Goal: Information Seeking & Learning: Check status

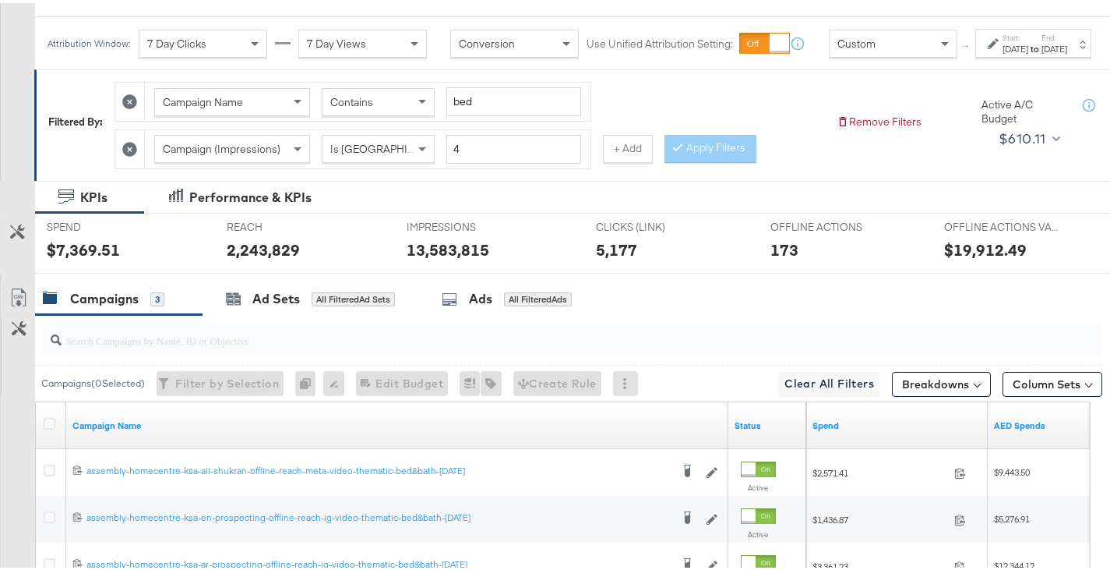
scroll to position [201, 0]
click at [138, 108] on button at bounding box center [130, 99] width 16 height 16
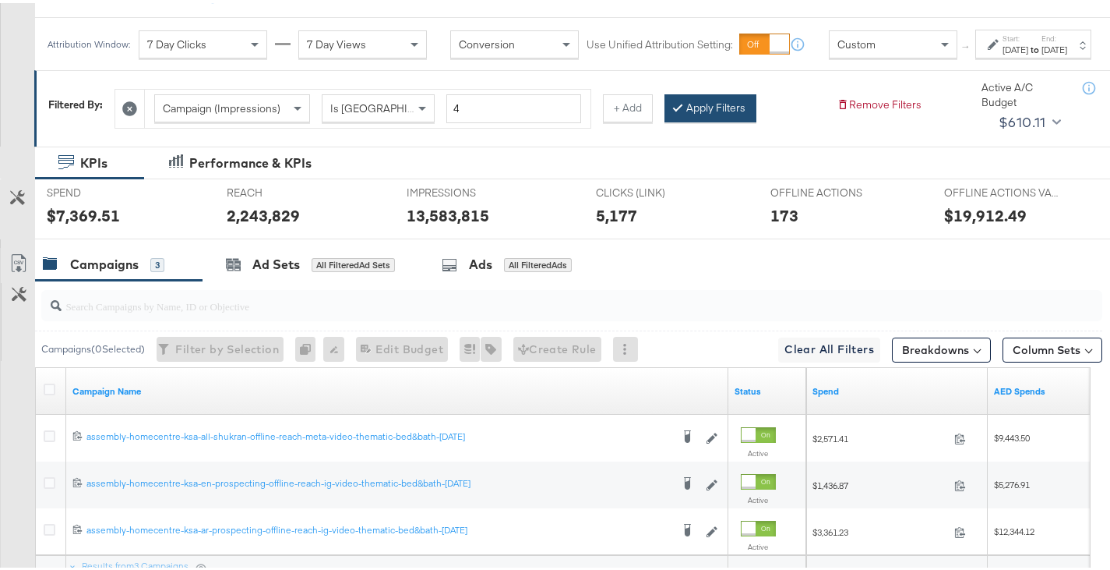
click at [723, 119] on button "Apply Filters" at bounding box center [711, 105] width 92 height 28
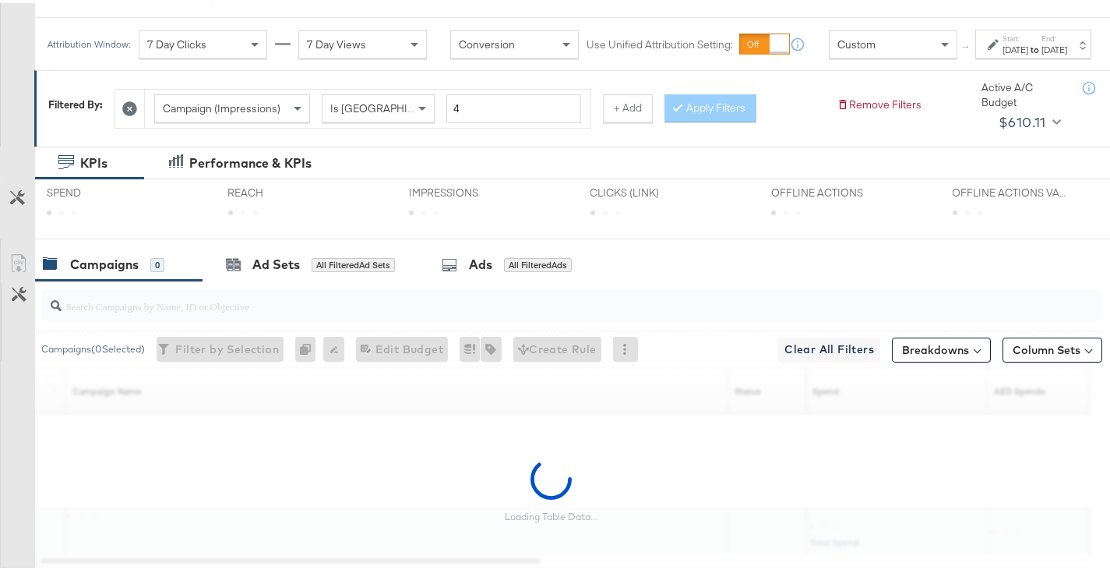
click at [1003, 53] on div "May 1st 2025" at bounding box center [1016, 47] width 26 height 12
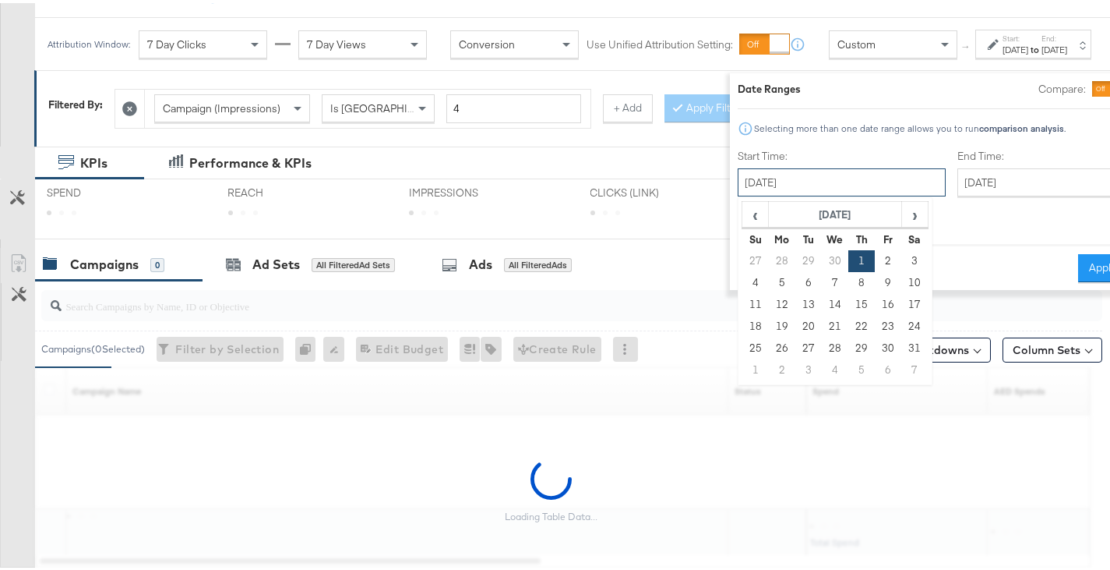
click at [809, 182] on input "May 1st 2025" at bounding box center [842, 179] width 208 height 28
click at [903, 210] on span "›" at bounding box center [915, 210] width 24 height 23
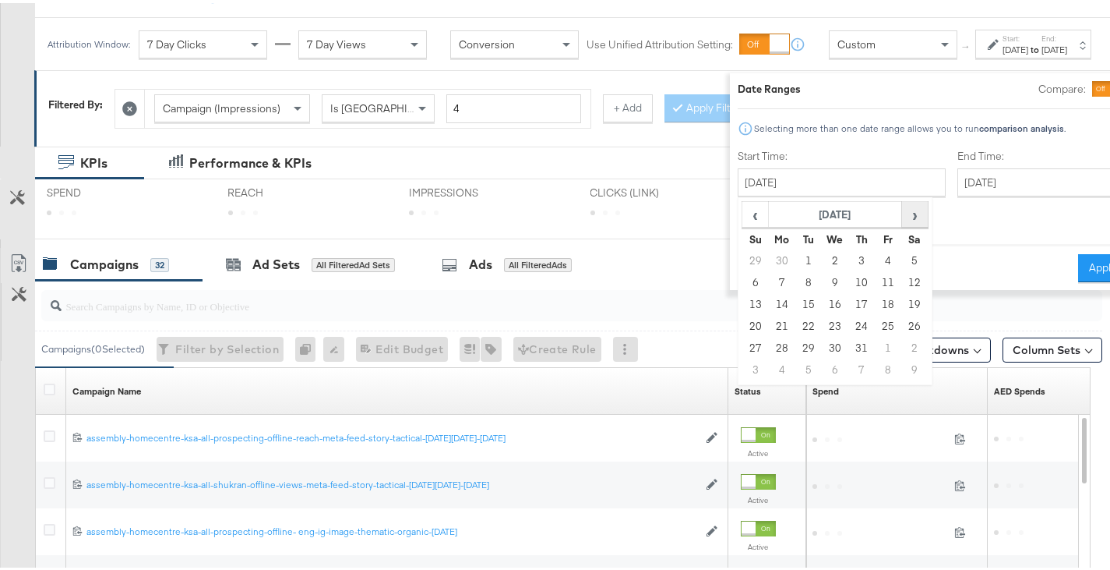
click at [903, 210] on span "›" at bounding box center [915, 210] width 24 height 23
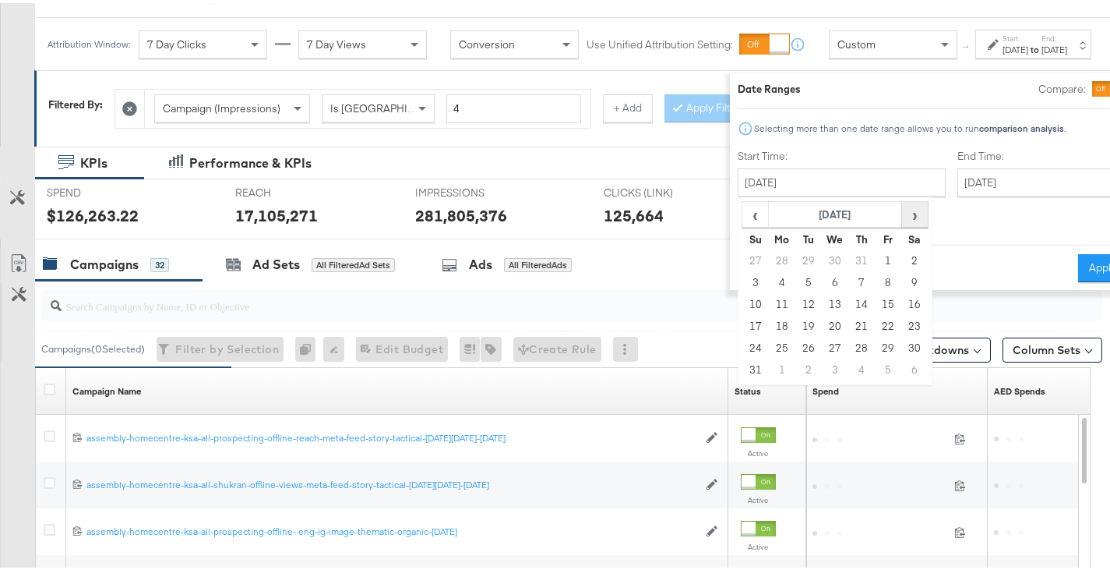
click at [903, 211] on span "›" at bounding box center [915, 210] width 24 height 23
click at [769, 256] on td "1" at bounding box center [782, 258] width 26 height 22
type input "September 1st 2025"
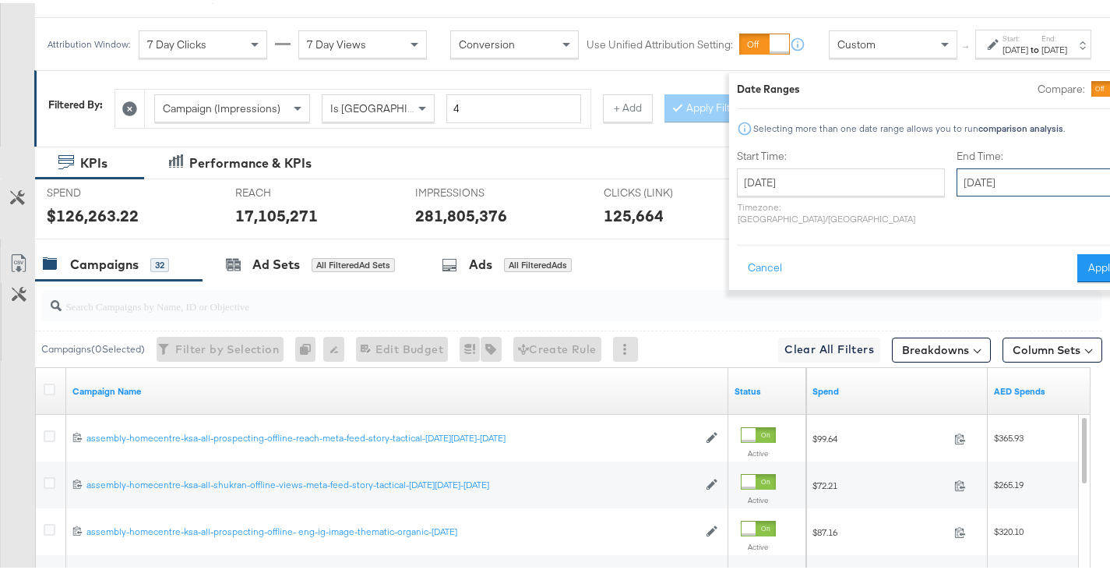
click at [957, 178] on input "[DATE]" at bounding box center [1039, 179] width 164 height 28
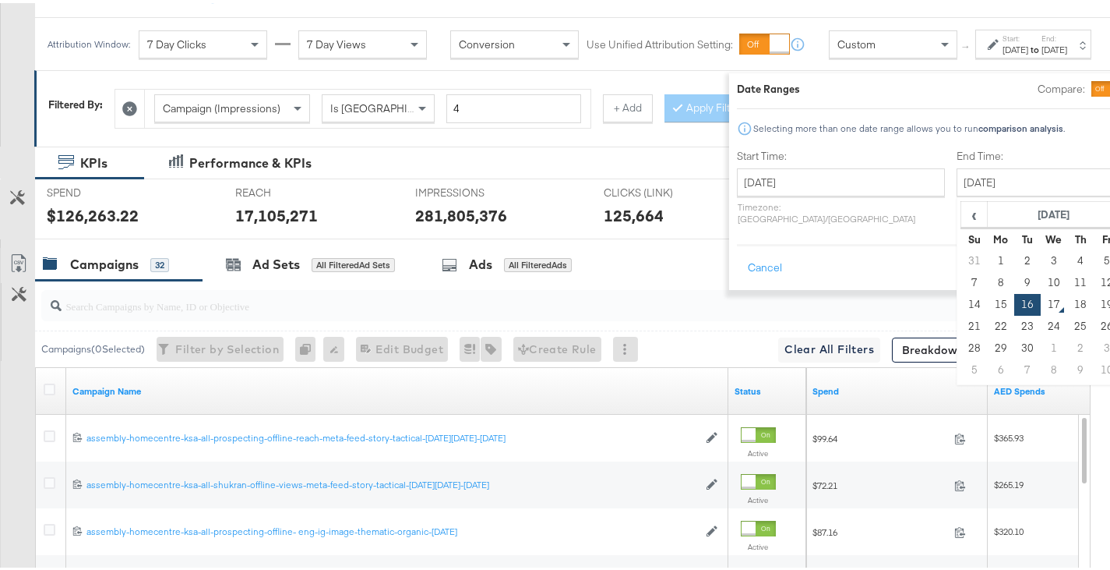
click at [1078, 251] on button "Apply" at bounding box center [1102, 265] width 49 height 28
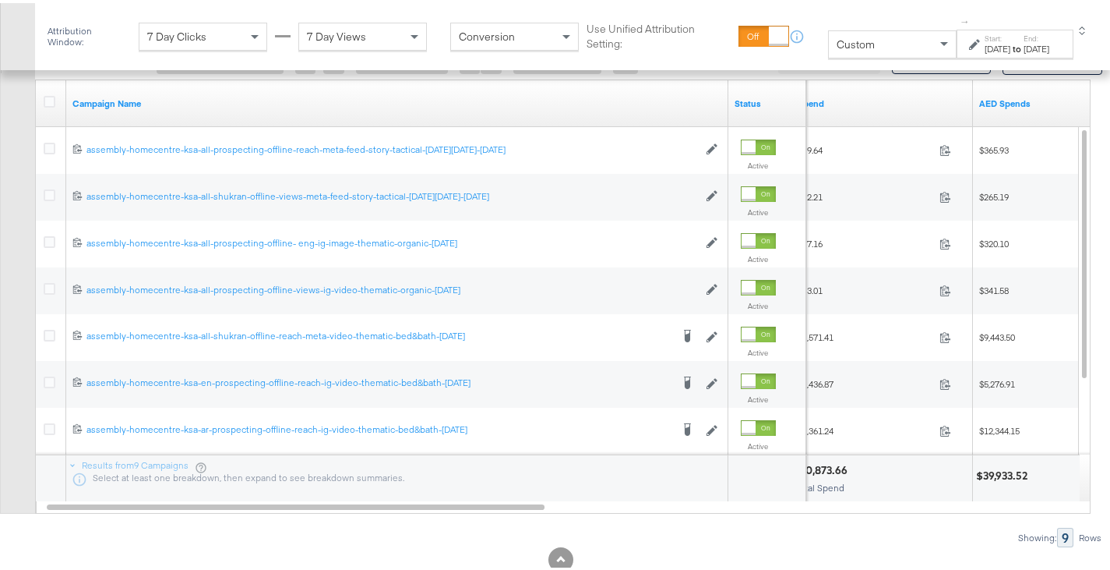
scroll to position [504, 0]
click at [1007, 476] on div "$39,933.52" at bounding box center [1004, 473] width 56 height 15
copy div "39,933.52"
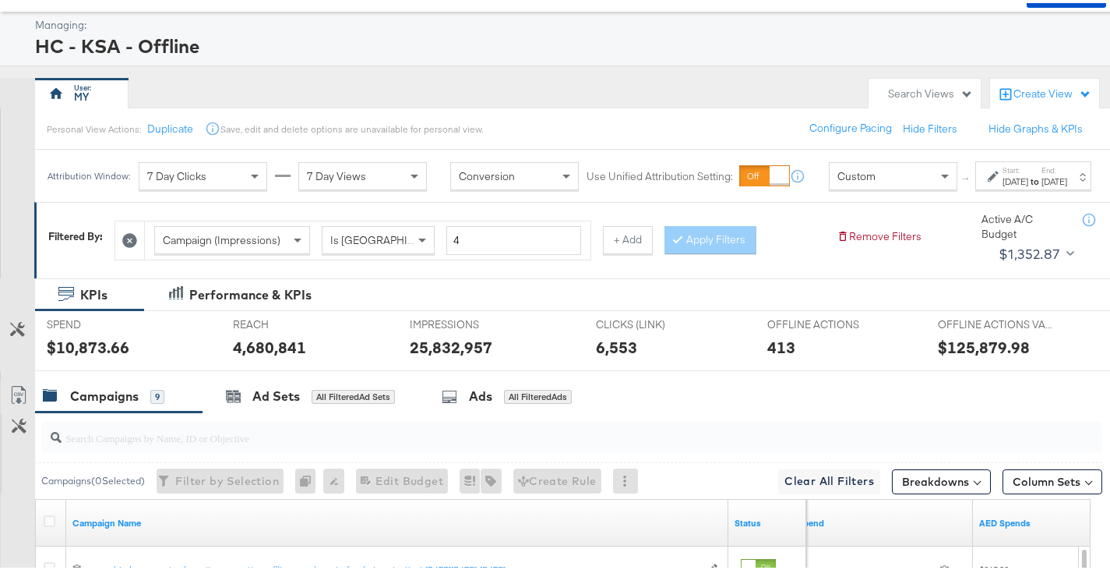
scroll to position [67, 0]
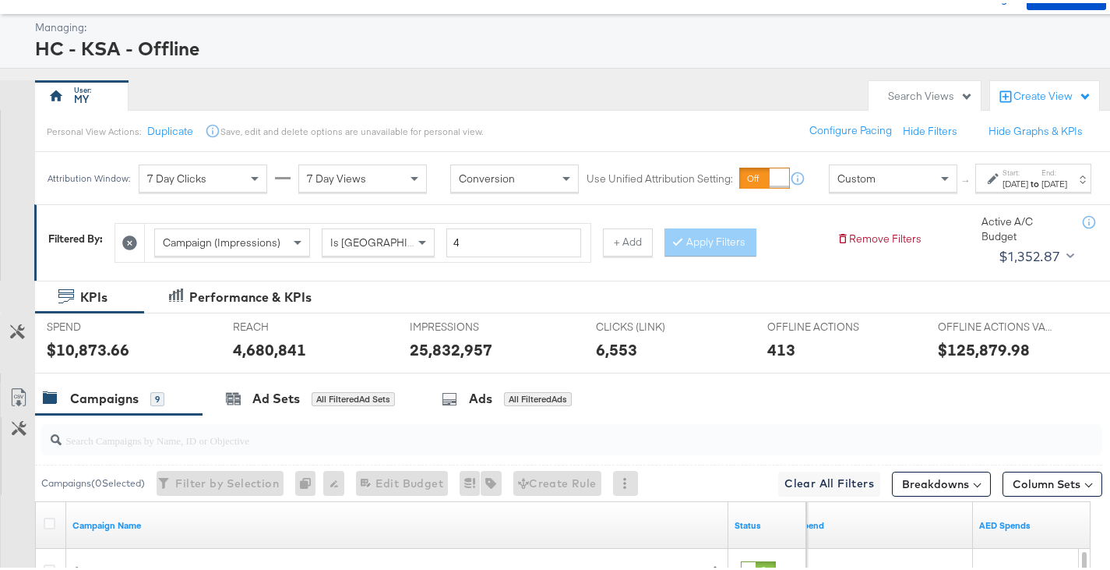
click at [1003, 187] on div "Sep 1st 2025" at bounding box center [1016, 181] width 26 height 12
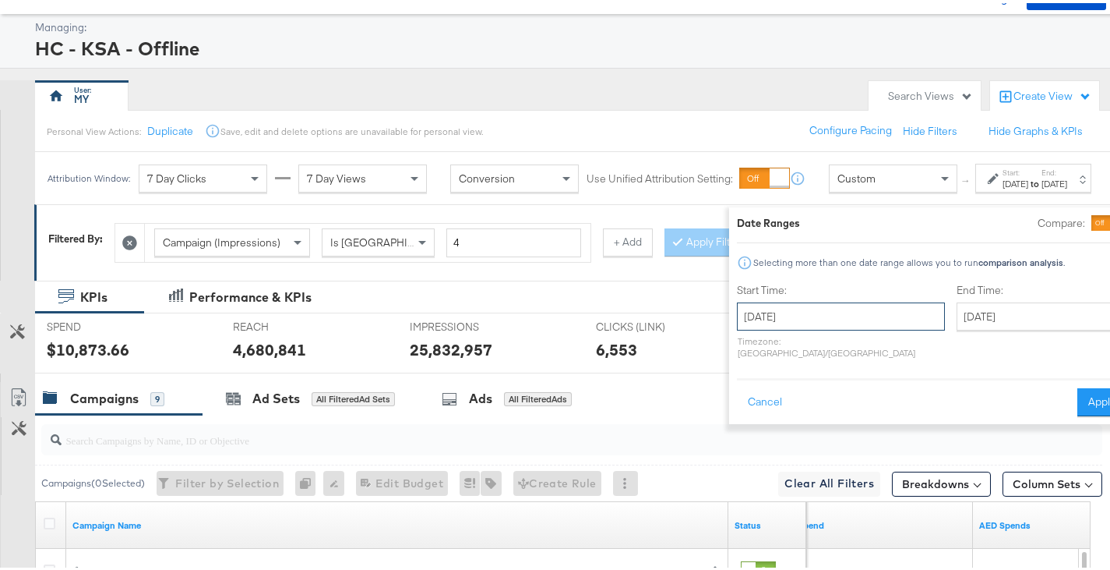
click at [828, 316] on input "September 1st 2025" at bounding box center [841, 313] width 208 height 28
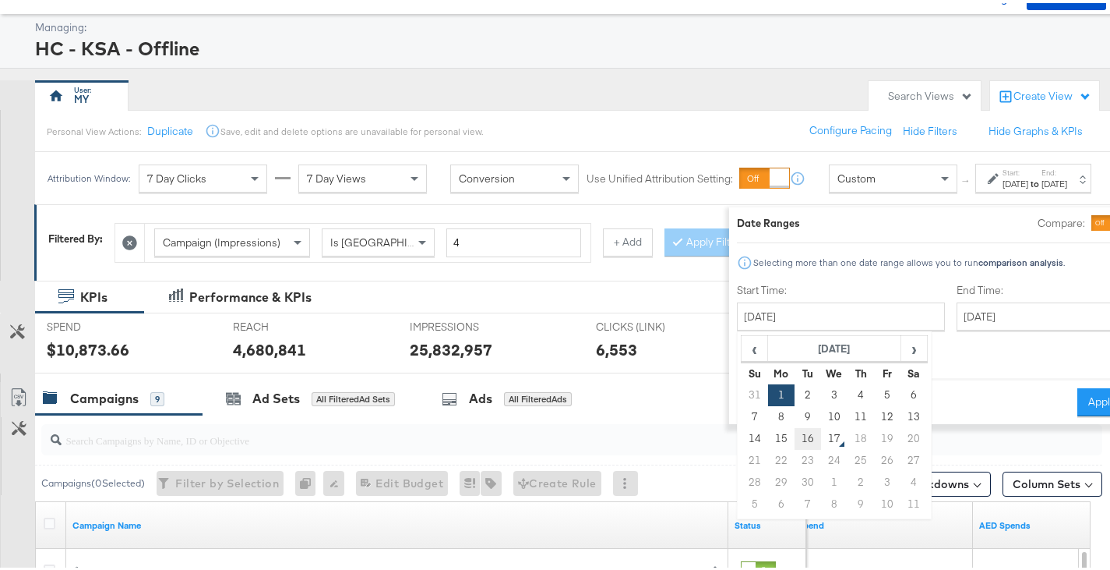
click at [795, 432] on td "16" at bounding box center [808, 436] width 26 height 22
type input "[DATE]"
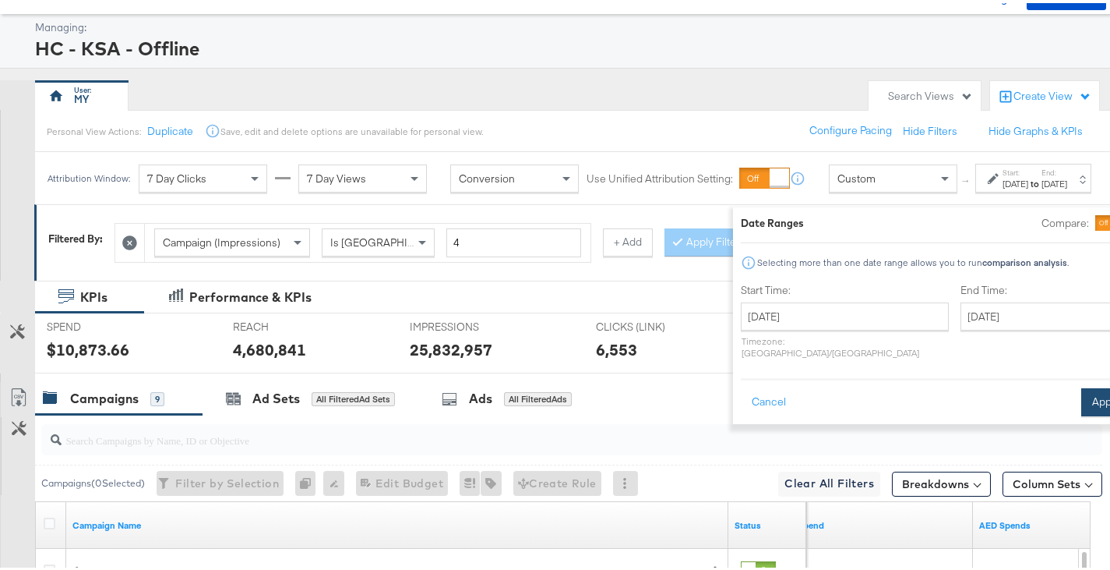
click at [1082, 385] on button "Apply" at bounding box center [1106, 399] width 49 height 28
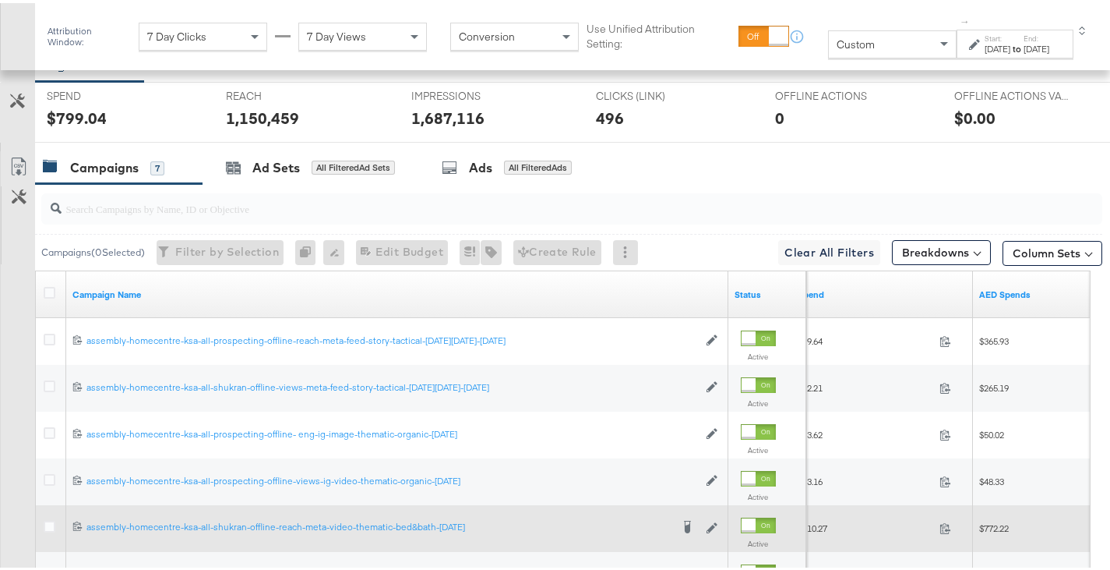
scroll to position [548, 0]
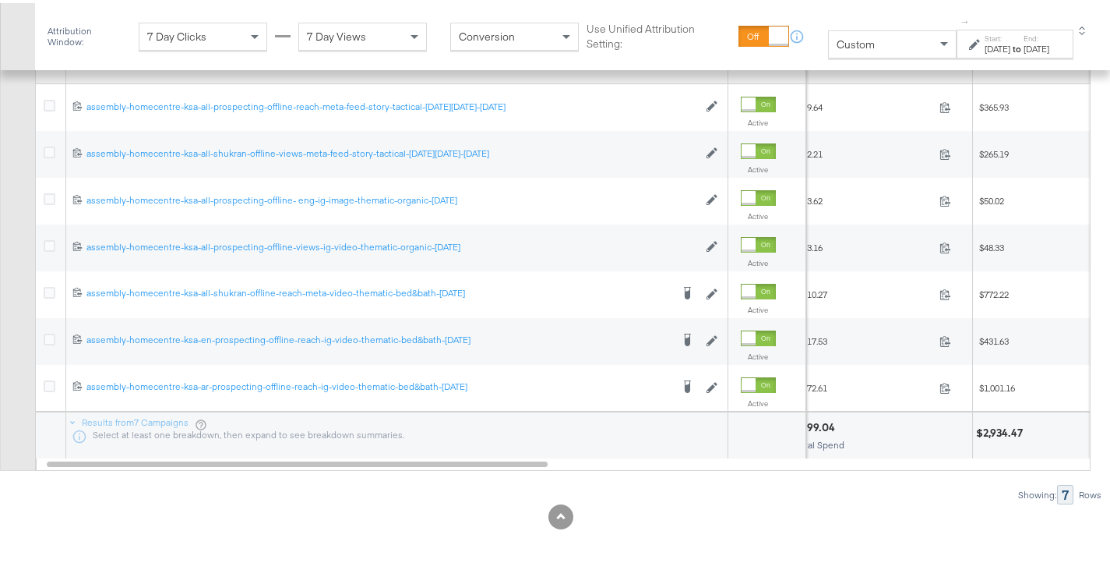
click at [997, 432] on div "$2,934.47" at bounding box center [1001, 429] width 51 height 15
copy div "2,934.47"
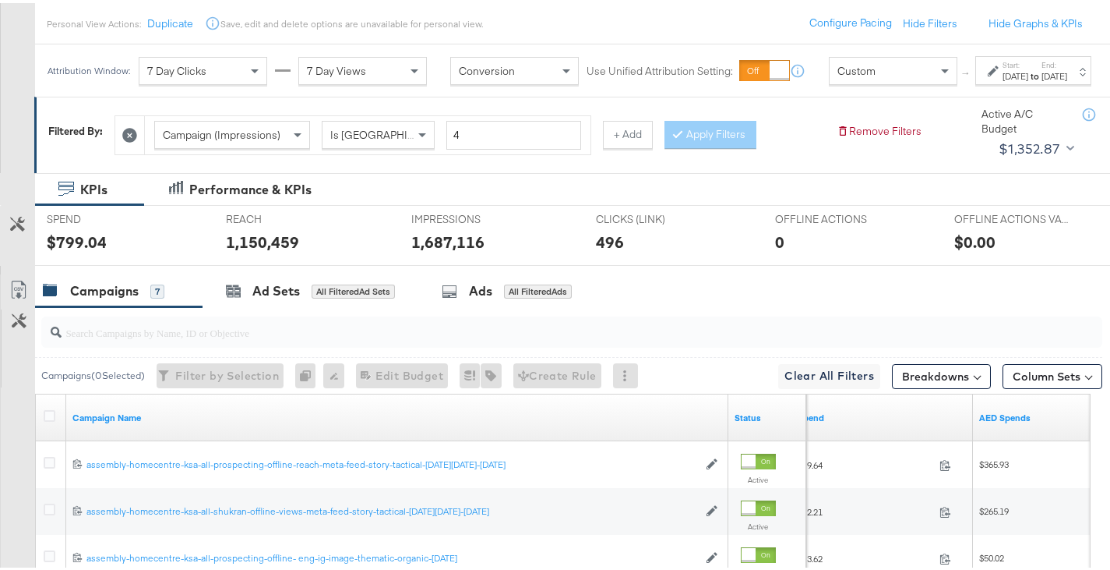
scroll to position [0, 0]
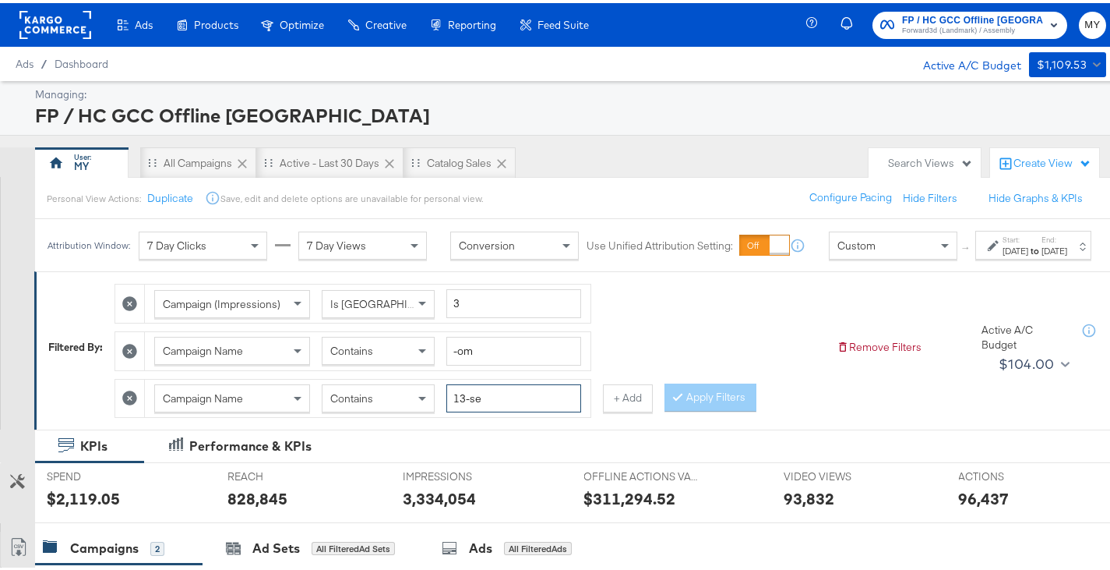
drag, startPoint x: 494, startPoint y: 412, endPoint x: 439, endPoint y: 415, distance: 54.6
click at [439, 410] on div "Campaign Name Contains 13-se" at bounding box center [367, 395] width 427 height 29
type input "bed"
click at [1042, 254] on div "[DATE]" at bounding box center [1055, 248] width 26 height 12
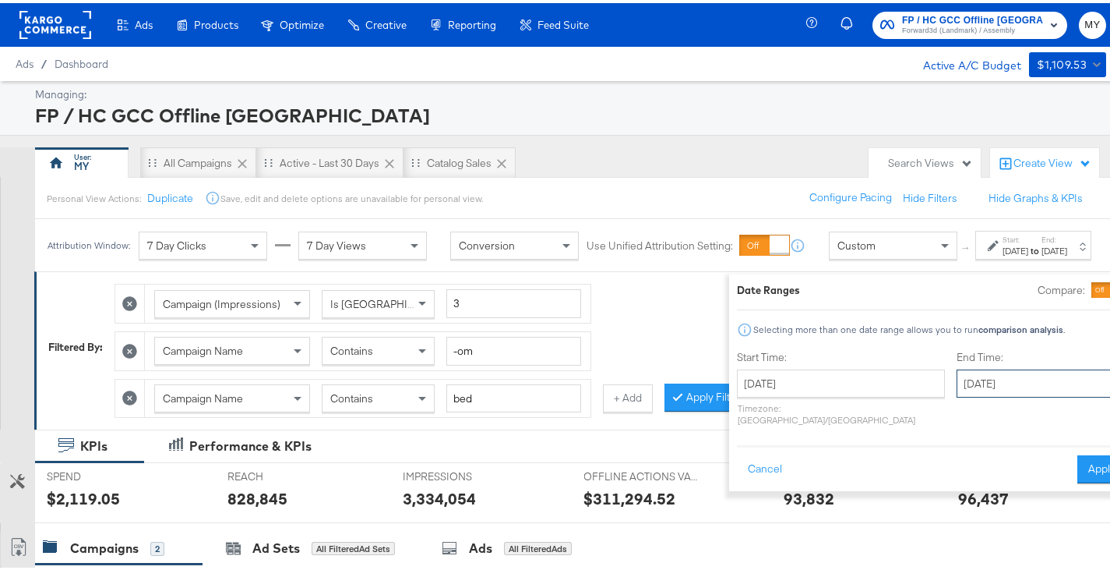
click at [957, 372] on input "[DATE]" at bounding box center [1039, 380] width 164 height 28
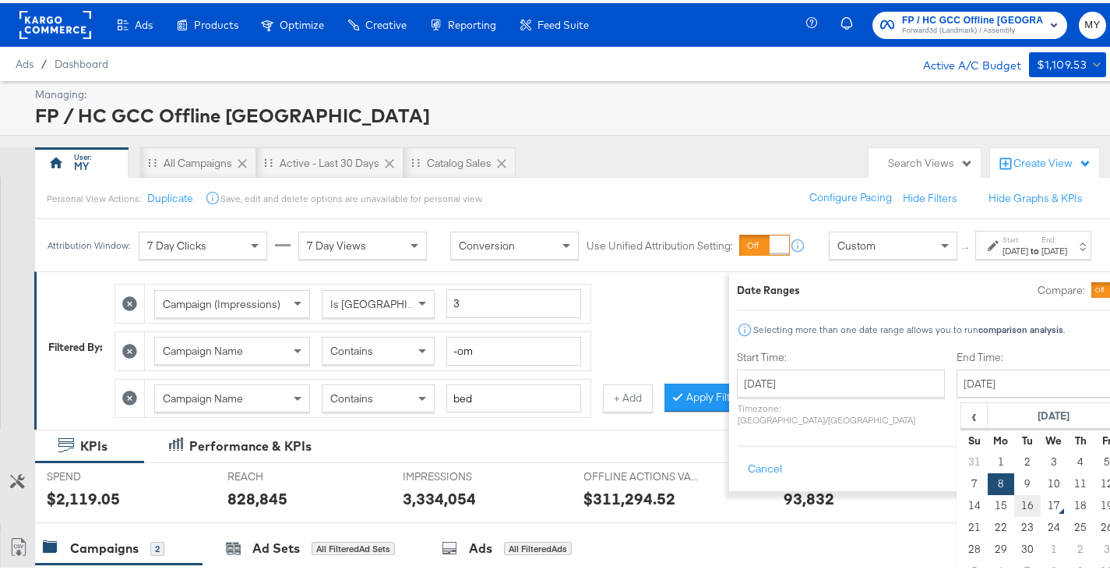
click at [1015, 504] on td "16" at bounding box center [1028, 503] width 26 height 22
type input "[DATE]"
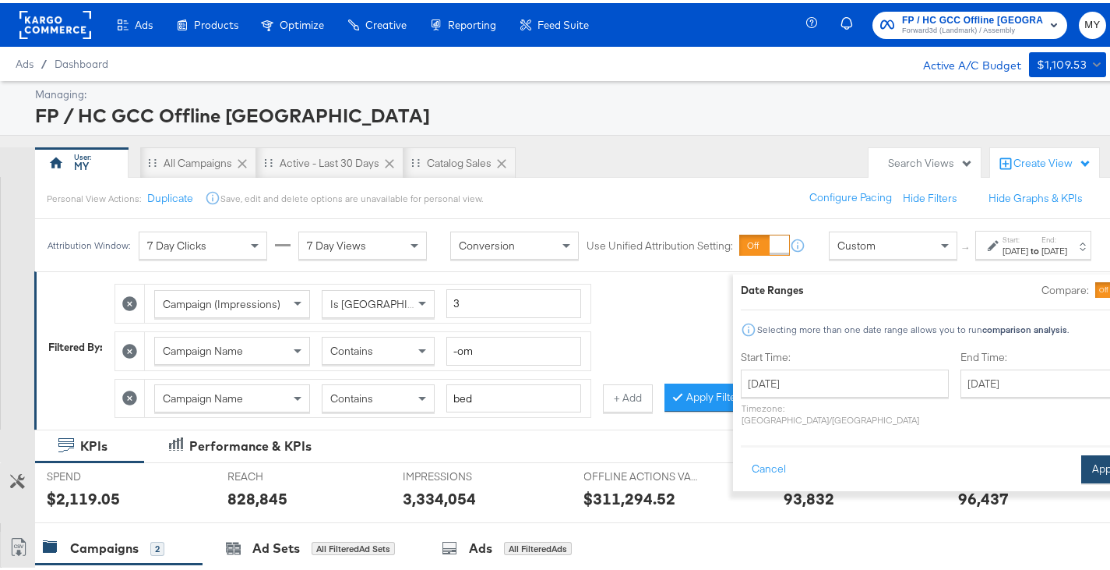
click at [1082, 460] on button "Apply" at bounding box center [1106, 466] width 49 height 28
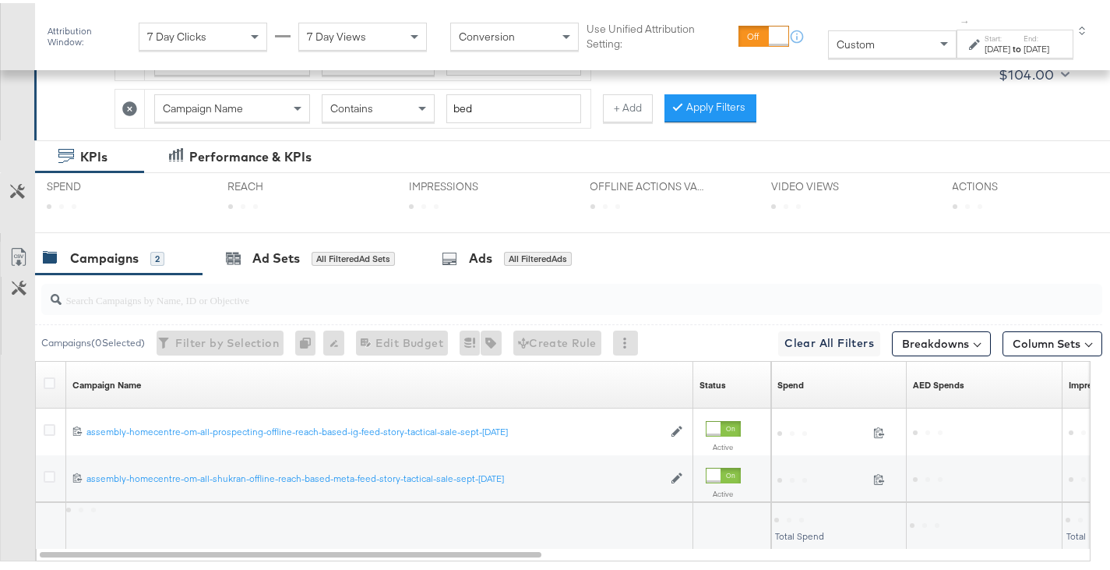
scroll to position [307, 0]
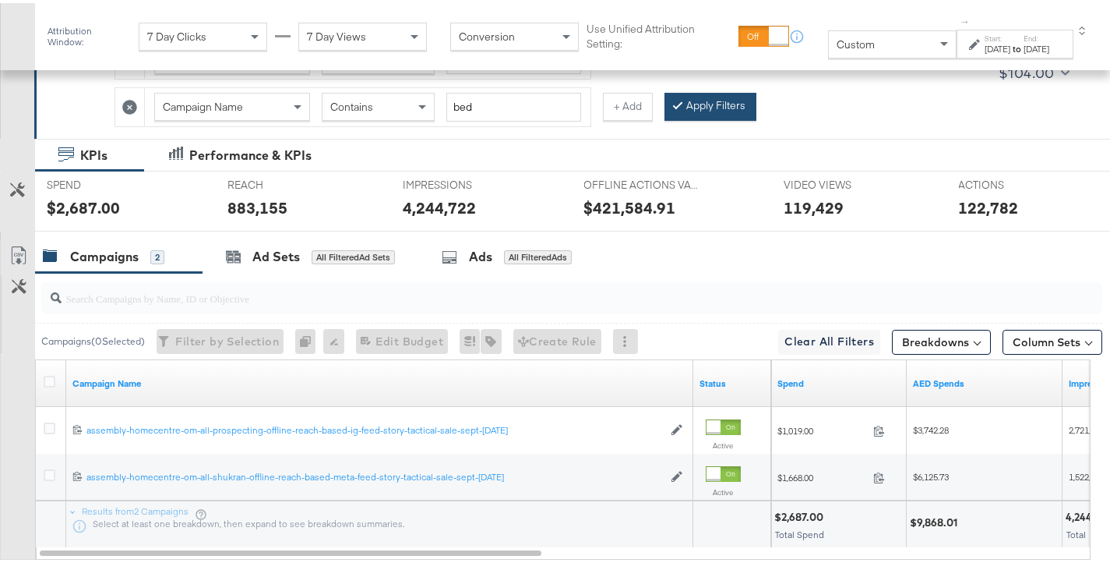
click at [712, 103] on button "Apply Filters" at bounding box center [711, 104] width 92 height 28
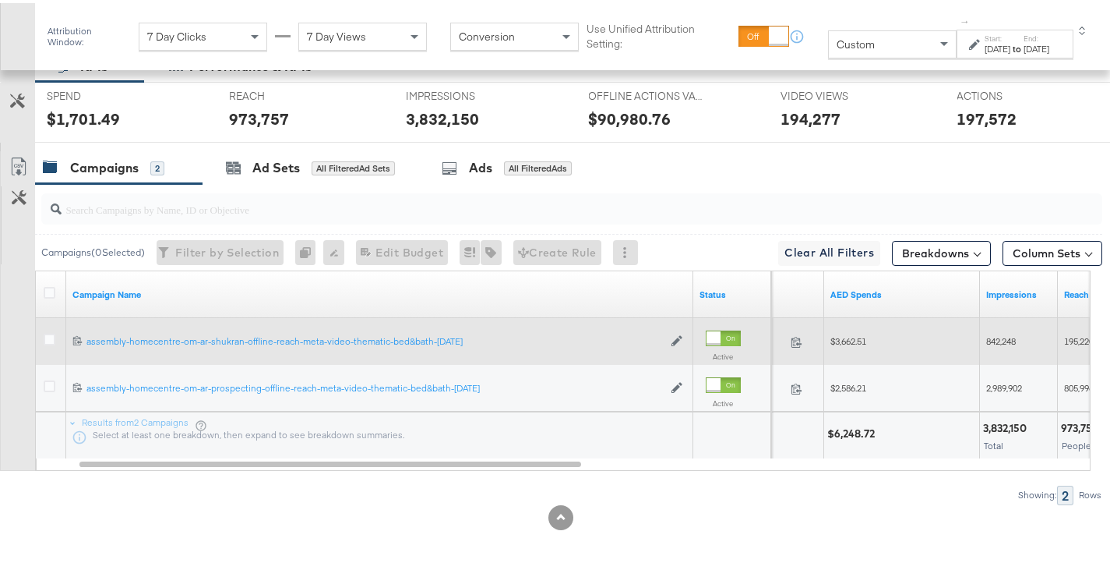
click at [862, 337] on span "$3,662.51" at bounding box center [849, 338] width 36 height 12
copy span "3,662.51"
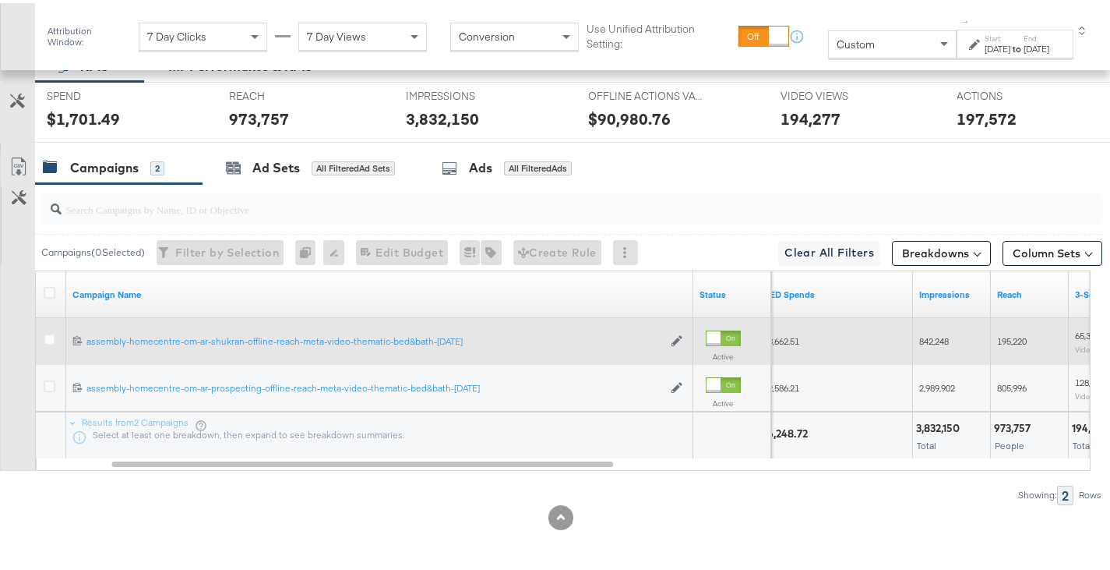
click at [942, 334] on span "842,248" at bounding box center [935, 338] width 30 height 12
copy span "842,248"
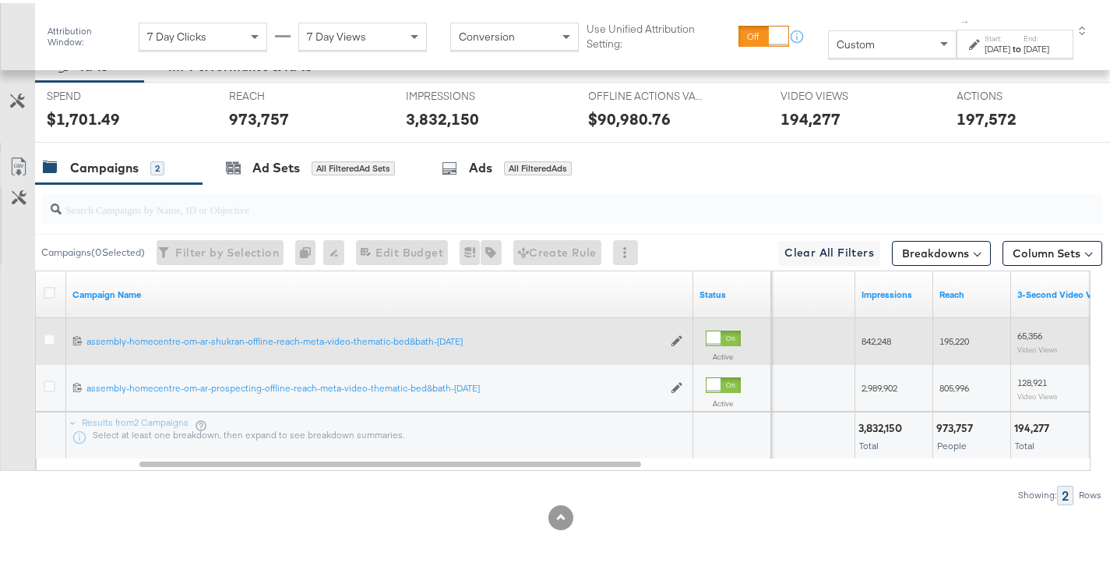
click at [942, 334] on span "195,220" at bounding box center [955, 338] width 30 height 12
copy span "195,220"
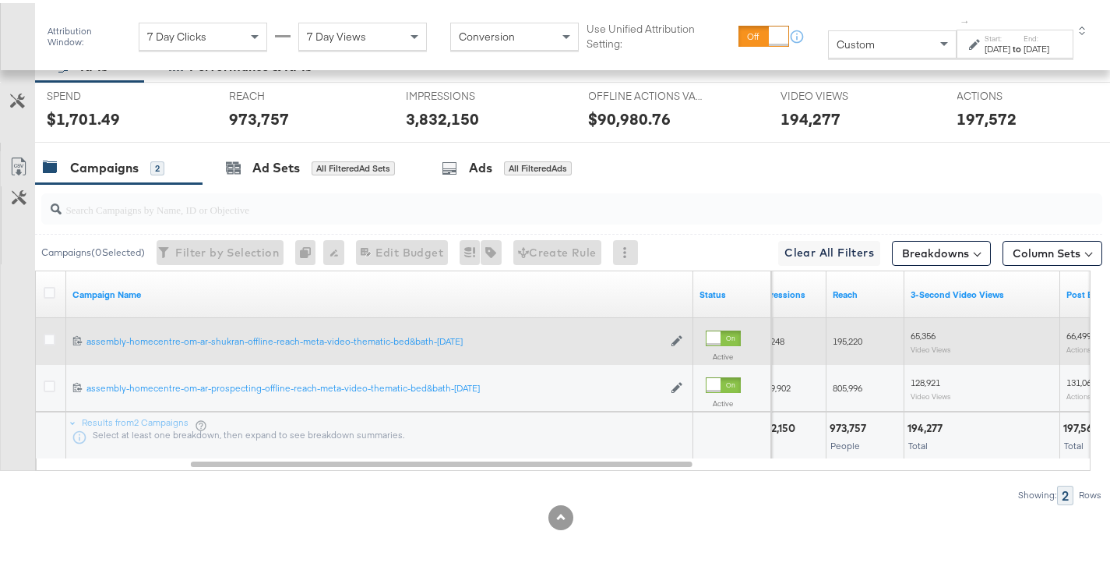
click at [910, 333] on div "65,356 Video Views" at bounding box center [983, 338] width 156 height 37
copy span "65,356"
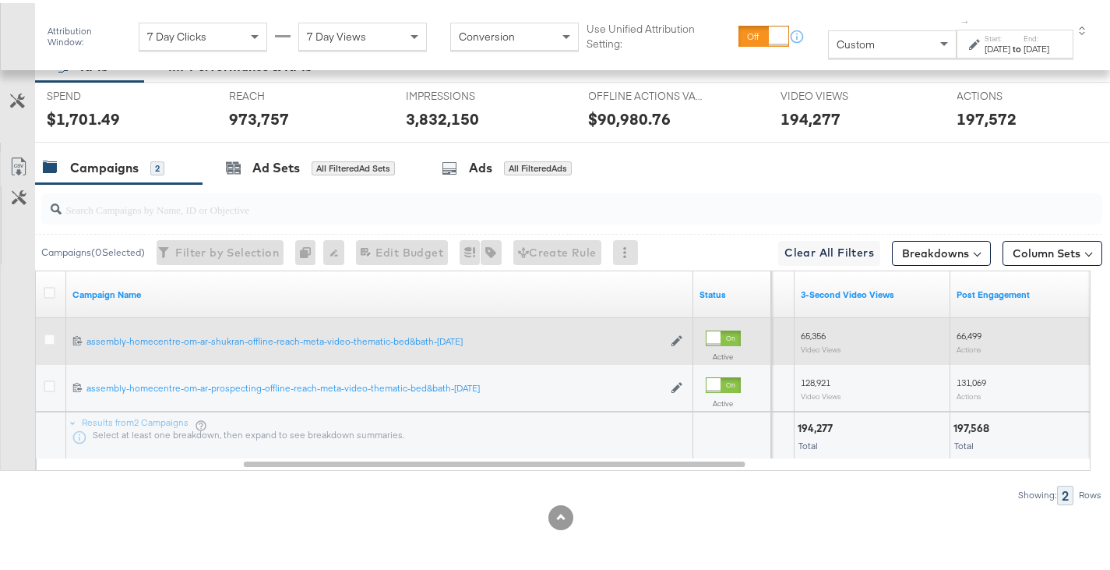
click at [965, 333] on span "66,499" at bounding box center [969, 333] width 25 height 12
copy span "66,499"
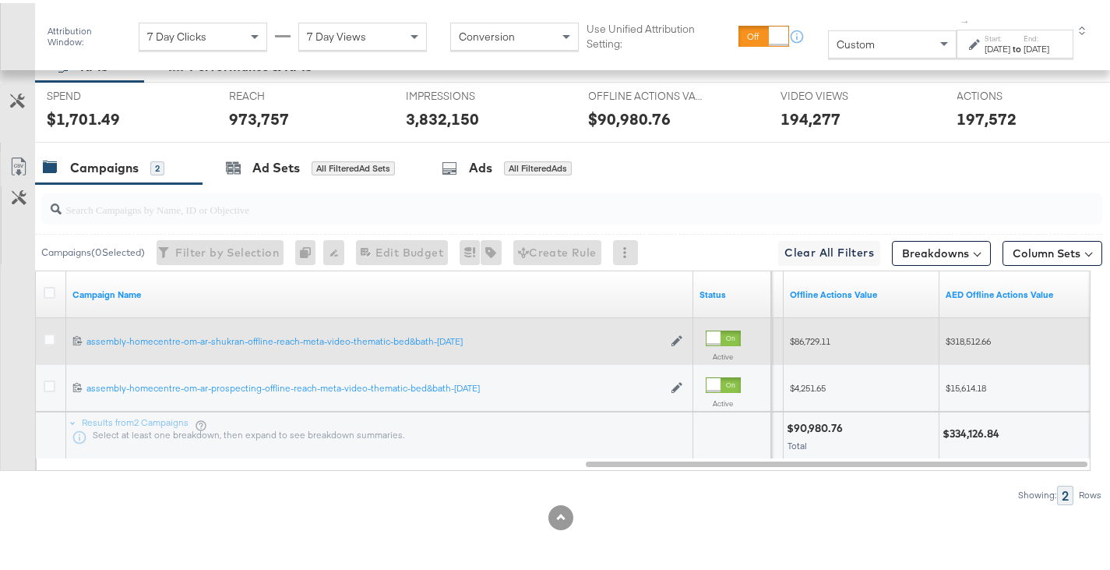
click at [958, 337] on span "$318,512.66" at bounding box center [968, 338] width 45 height 12
copy span "318,512.66"
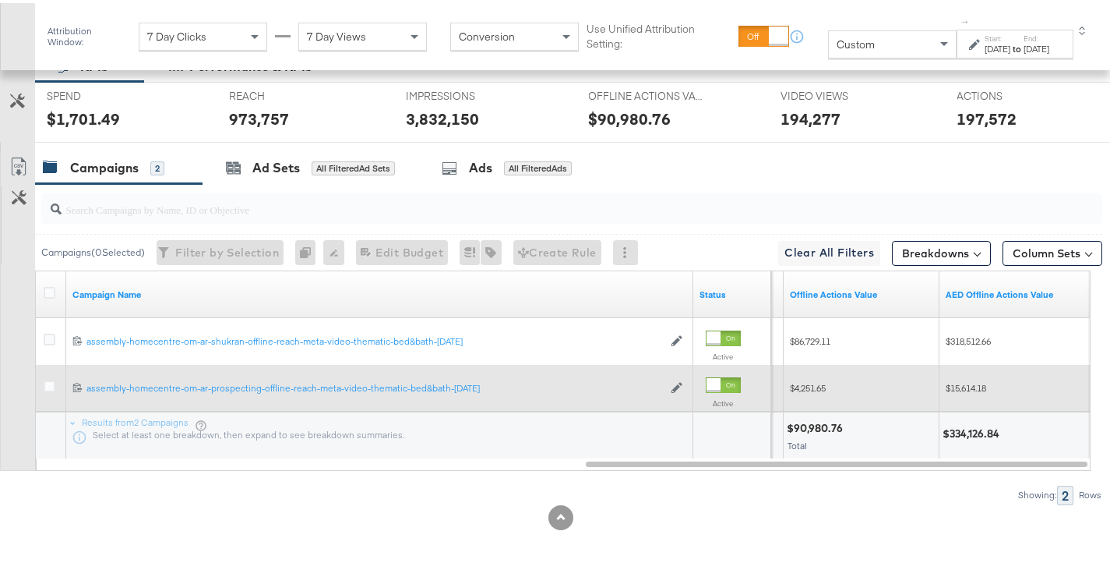
click at [959, 387] on span "$15,614.18" at bounding box center [966, 385] width 41 height 12
copy span "15,614.18"
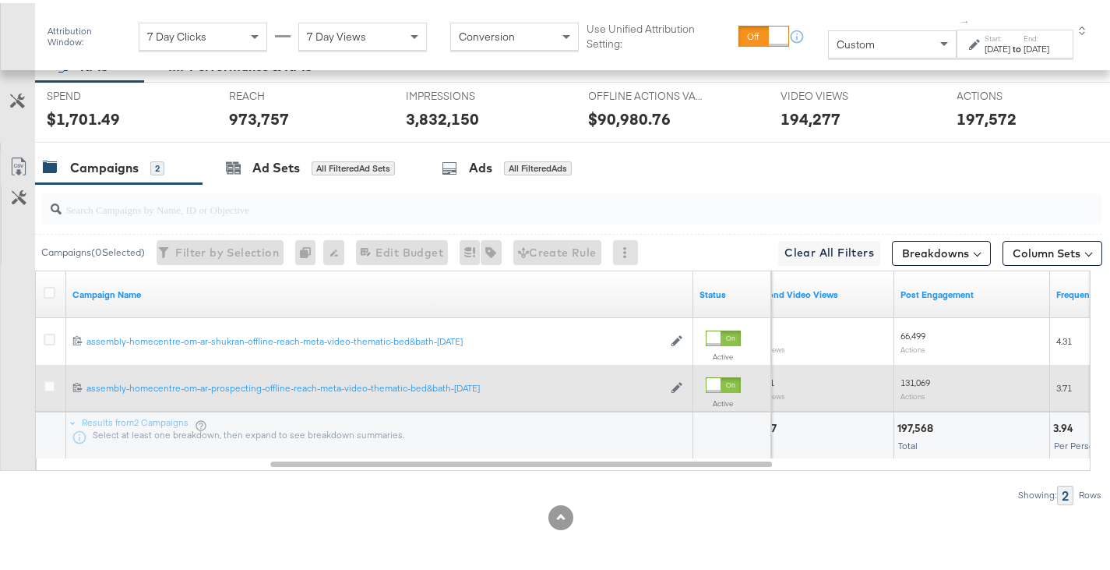
click at [920, 385] on div "131,069 Actions" at bounding box center [972, 385] width 143 height 24
copy span "131,069"
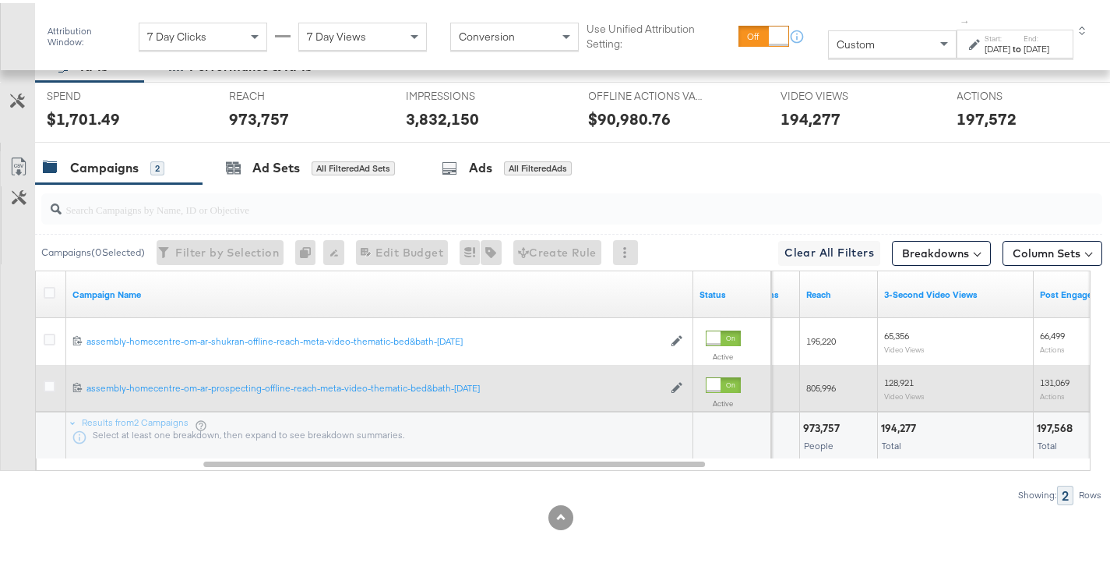
click at [881, 378] on div "128,921 Video Views" at bounding box center [956, 385] width 156 height 37
copy span "128,921"
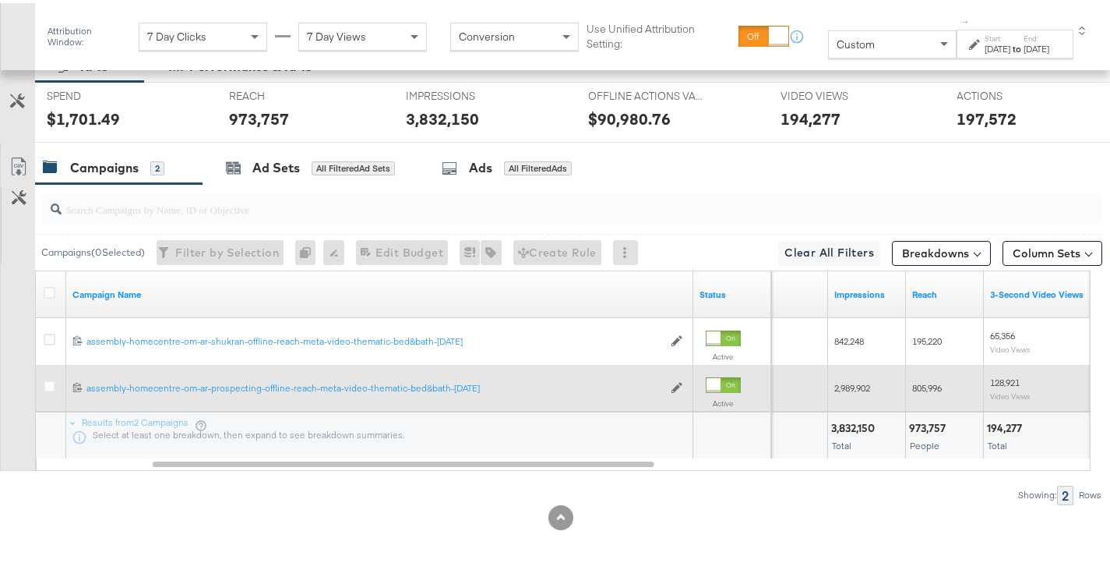
click at [915, 383] on span "805,996" at bounding box center [927, 385] width 30 height 12
copy span "805,996"
click at [868, 386] on span "2,989,902" at bounding box center [853, 385] width 36 height 12
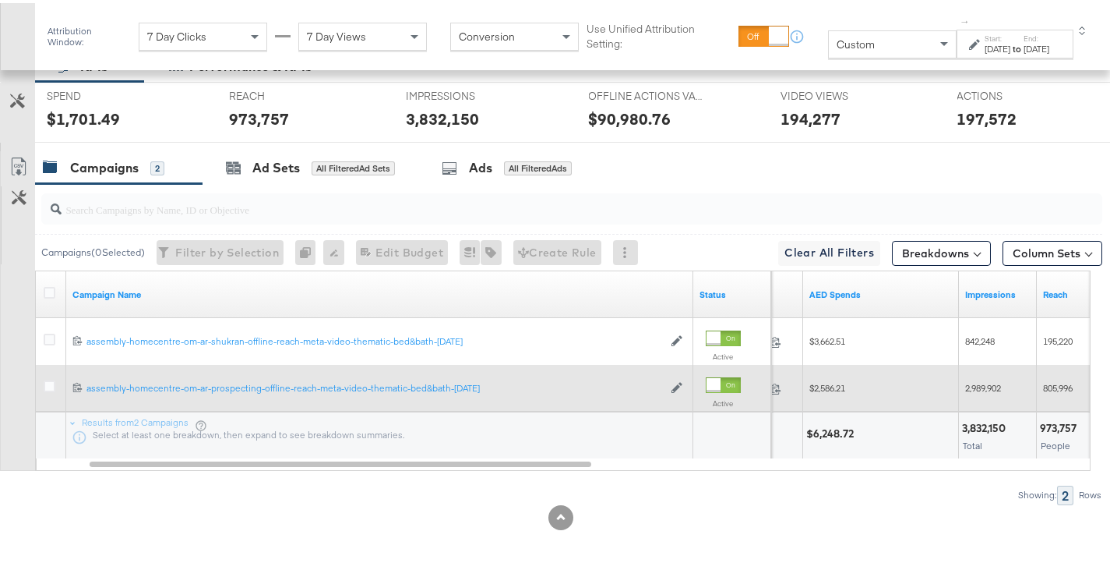
click at [833, 389] on span "$2,586.21" at bounding box center [828, 385] width 36 height 12
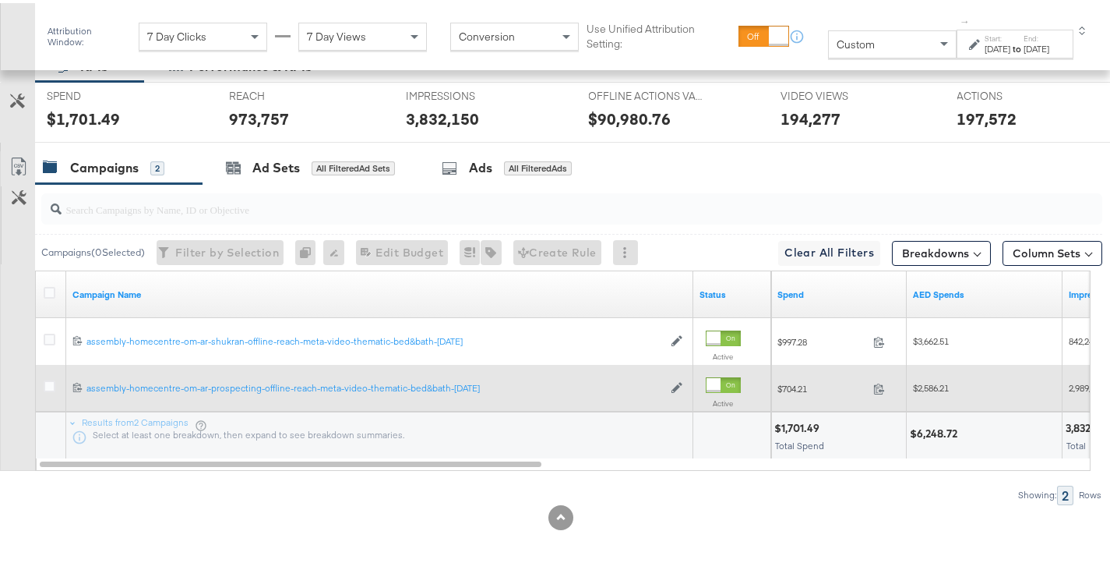
click at [802, 387] on span "$704.21" at bounding box center [823, 385] width 90 height 12
click at [935, 383] on span "$2,586.21" at bounding box center [931, 385] width 36 height 12
